Goal: Transaction & Acquisition: Obtain resource

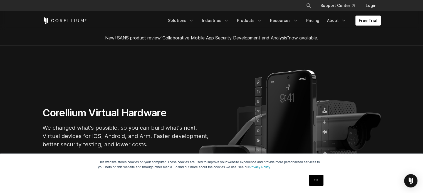
click at [315, 181] on link "OK" at bounding box center [316, 180] width 14 height 11
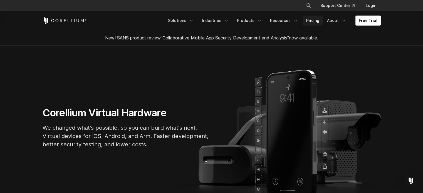
click at [319, 22] on link "Pricing" at bounding box center [313, 21] width 20 height 10
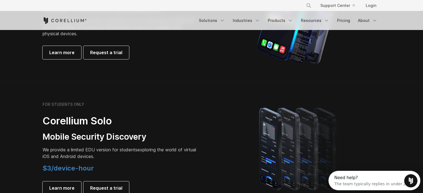
scroll to position [333, 0]
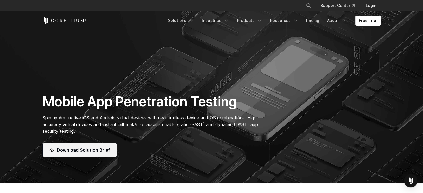
click at [87, 154] on link "Download Solution Brief" at bounding box center [80, 149] width 74 height 13
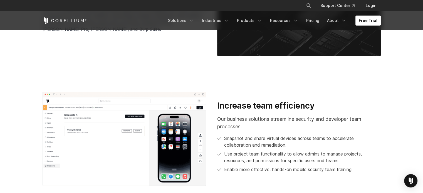
scroll to position [972, 0]
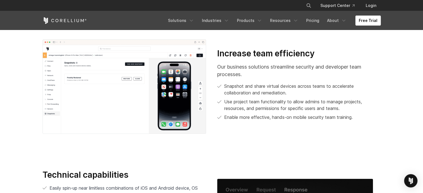
click at [369, 20] on link "Free Trial" at bounding box center [367, 21] width 25 height 10
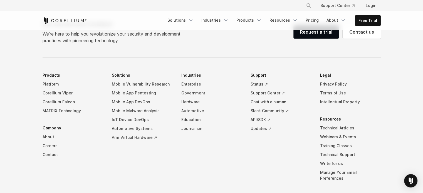
scroll to position [473, 0]
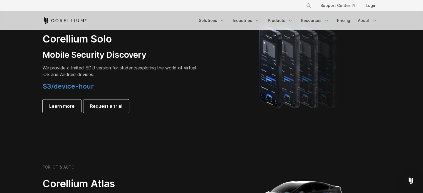
scroll to position [389, 0]
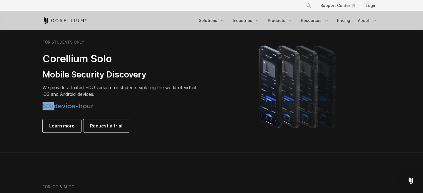
drag, startPoint x: 43, startPoint y: 108, endPoint x: 53, endPoint y: 107, distance: 9.4
click at [53, 107] on span "$3/device-hour" at bounding box center [68, 106] width 51 height 8
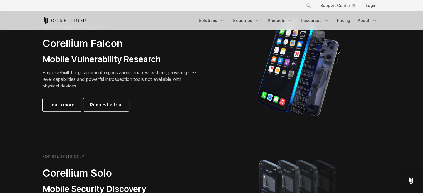
scroll to position [278, 0]
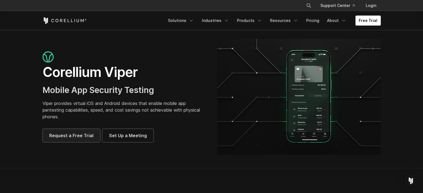
click at [78, 134] on span "Request a Free Trial" at bounding box center [71, 135] width 44 height 7
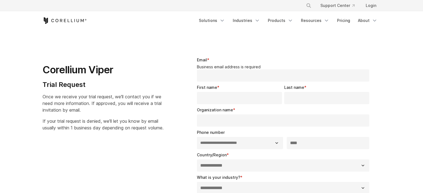
select select "**"
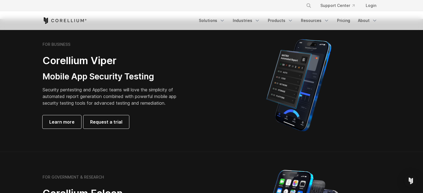
scroll to position [111, 0]
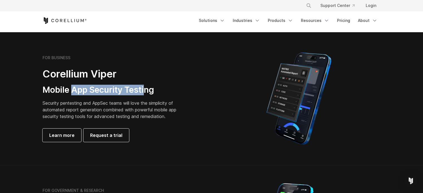
drag, startPoint x: 72, startPoint y: 89, endPoint x: 145, endPoint y: 91, distance: 73.1
click at [145, 91] on h3 "Mobile App Security Testing" at bounding box center [114, 90] width 142 height 11
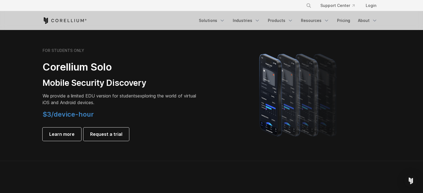
scroll to position [389, 0]
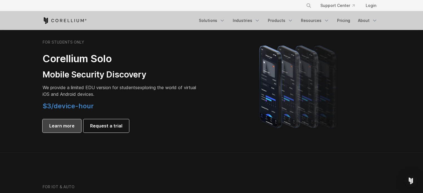
click at [66, 123] on span "Learn more" at bounding box center [61, 126] width 25 height 7
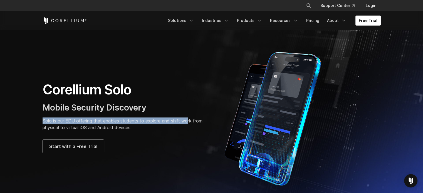
drag, startPoint x: 43, startPoint y: 121, endPoint x: 179, endPoint y: 123, distance: 135.6
click at [187, 123] on div "Corellium Solo Mobile Security Discovery Solo is our EDU offering that enables …" at bounding box center [124, 117] width 174 height 72
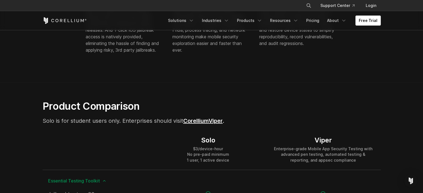
scroll to position [306, 0]
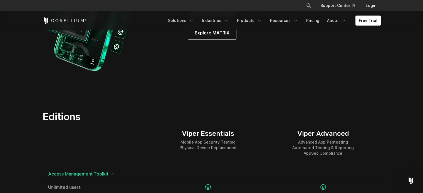
scroll to position [611, 0]
